Goal: Navigation & Orientation: Understand site structure

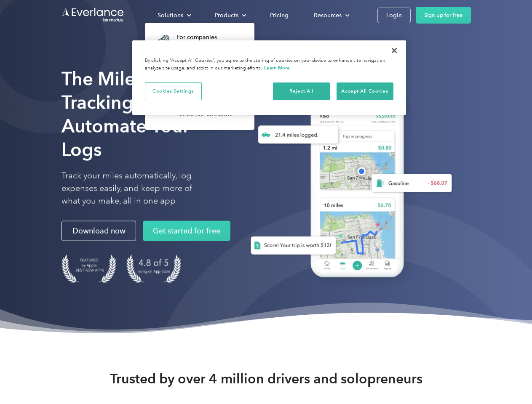
click at [174, 15] on div "Solutions" at bounding box center [170, 15] width 26 height 11
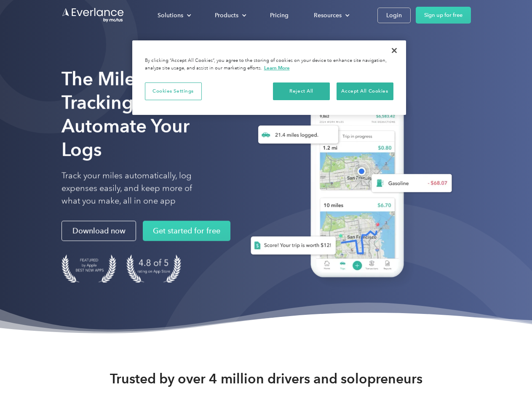
click at [229, 15] on div "Products" at bounding box center [227, 15] width 24 height 11
click at [331, 15] on div "Resources" at bounding box center [328, 15] width 28 height 11
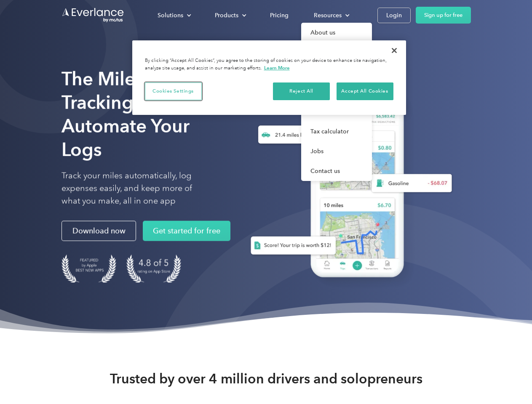
click at [173, 91] on button "Cookies Settings" at bounding box center [173, 92] width 57 height 18
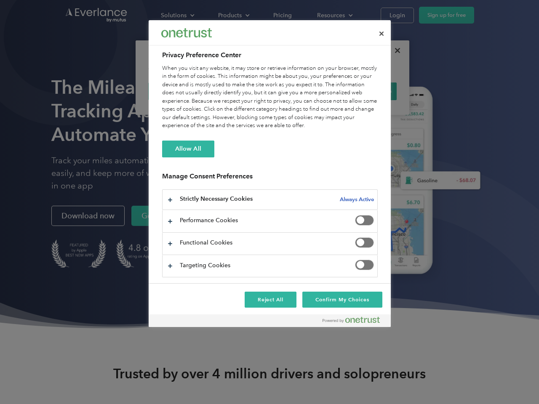
click at [301, 91] on div "When you visit any website, it may store or retrieve information on your browse…" at bounding box center [270, 97] width 216 height 66
click at [365, 91] on div "When you visit any website, it may store or retrieve information on your browse…" at bounding box center [270, 97] width 216 height 66
click at [394, 51] on div at bounding box center [269, 202] width 539 height 404
